Goal: Transaction & Acquisition: Purchase product/service

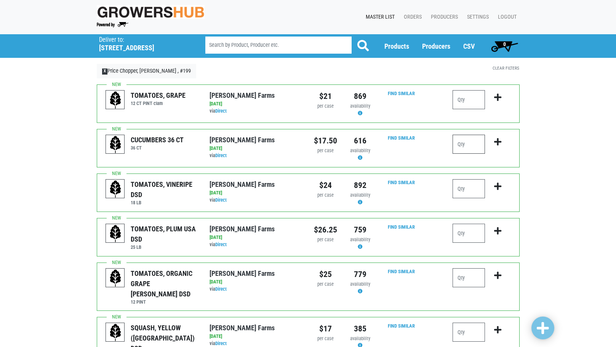
click at [468, 142] on input "number" at bounding box center [468, 144] width 32 height 19
type input "4"
click at [468, 196] on input "number" at bounding box center [468, 188] width 32 height 19
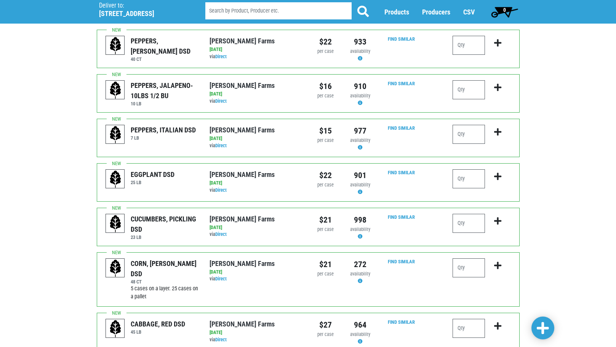
scroll to position [609, 0]
type input "1"
click at [477, 258] on input "number" at bounding box center [468, 267] width 32 height 19
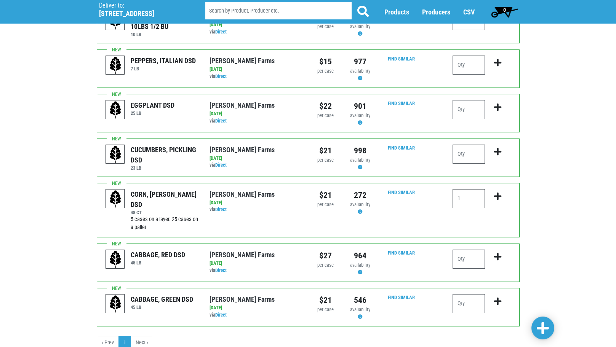
scroll to position [685, 0]
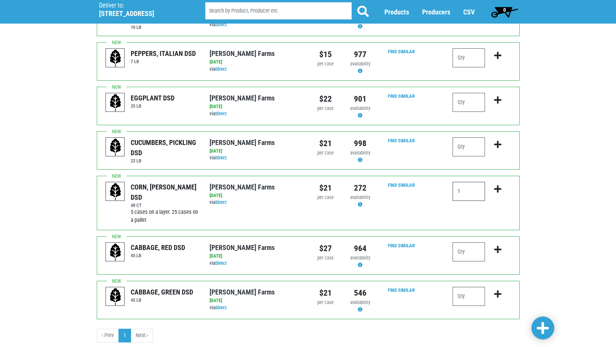
type input "1"
click at [461, 243] on input "number" at bounding box center [468, 252] width 32 height 19
type input "1"
click at [476, 287] on input "number" at bounding box center [468, 296] width 32 height 19
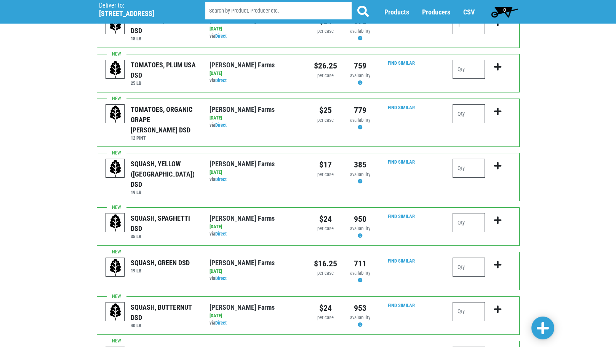
scroll to position [190, 0]
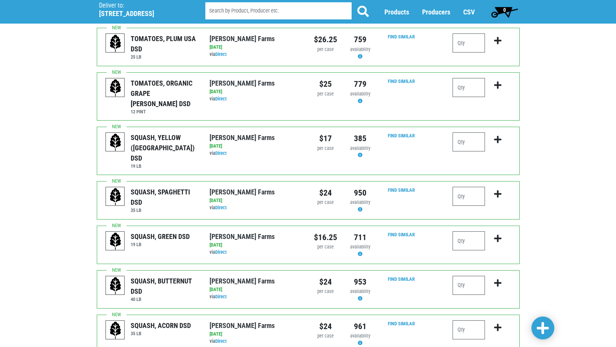
type input "2"
click at [547, 332] on span at bounding box center [542, 329] width 12 height 14
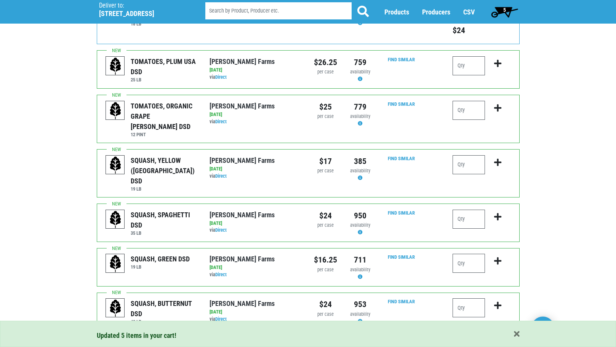
scroll to position [202, 0]
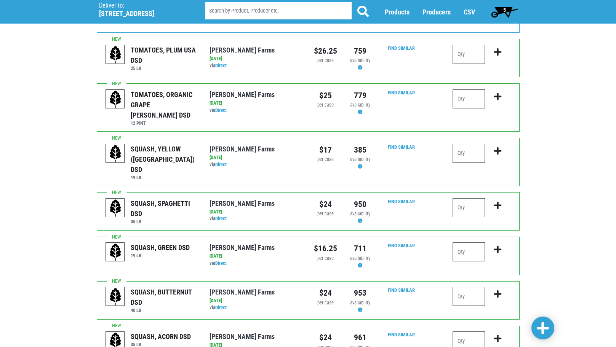
click at [501, 10] on span "5" at bounding box center [504, 11] width 34 height 15
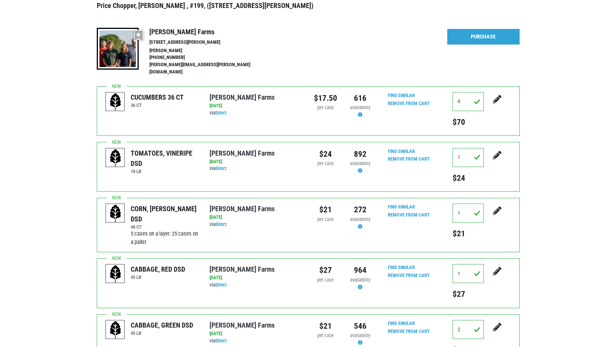
scroll to position [89, 0]
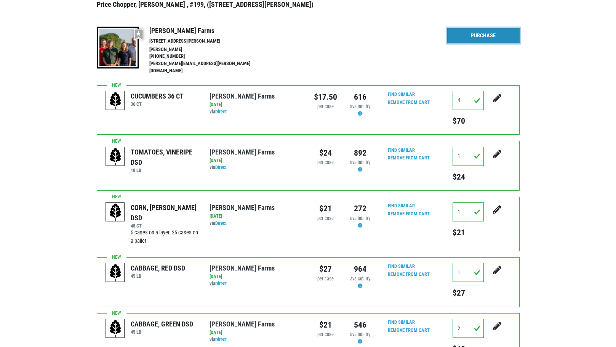
click at [480, 28] on link "Purchase" at bounding box center [483, 36] width 72 height 16
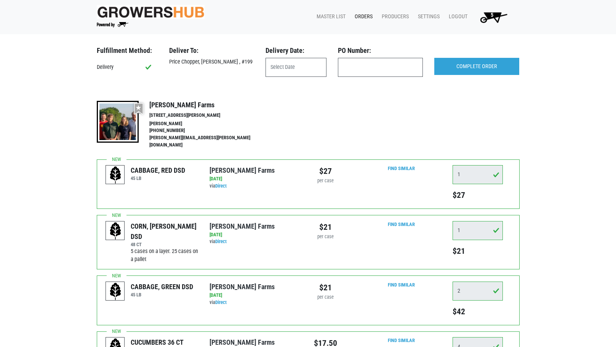
click at [279, 57] on div "Delivery Date:" at bounding box center [296, 51] width 72 height 11
click at [277, 64] on input "text" at bounding box center [295, 67] width 61 height 19
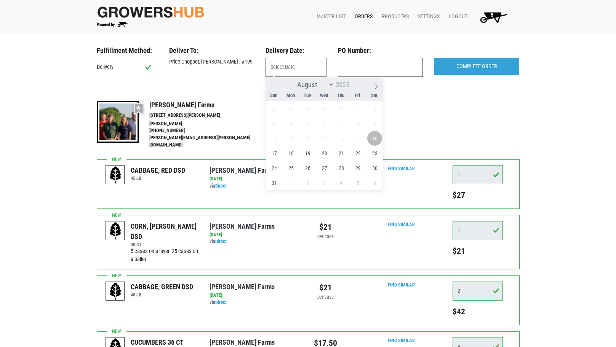
click at [375, 140] on span "16" at bounding box center [374, 138] width 15 height 15
type input "[DATE]"
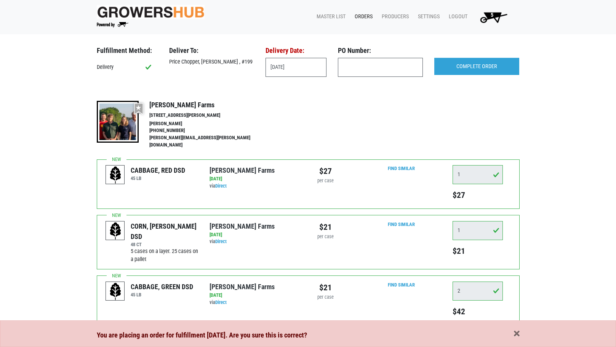
click at [519, 333] on div "You are placing an order for fulfillment today. Are you sure this is correct?" at bounding box center [308, 335] width 434 height 11
click at [518, 334] on span "button" at bounding box center [517, 334] width 6 height 8
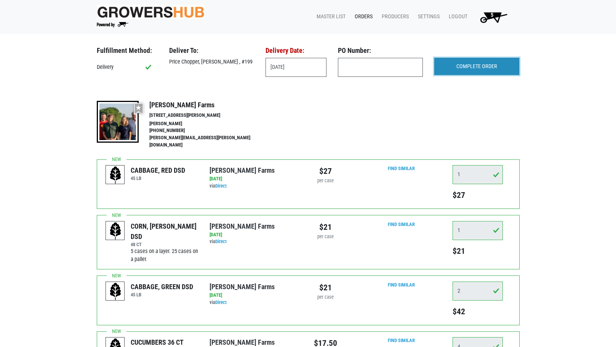
click at [478, 70] on input "COMPLETE ORDER" at bounding box center [476, 67] width 85 height 18
